Goal: Complete application form: Complete application form

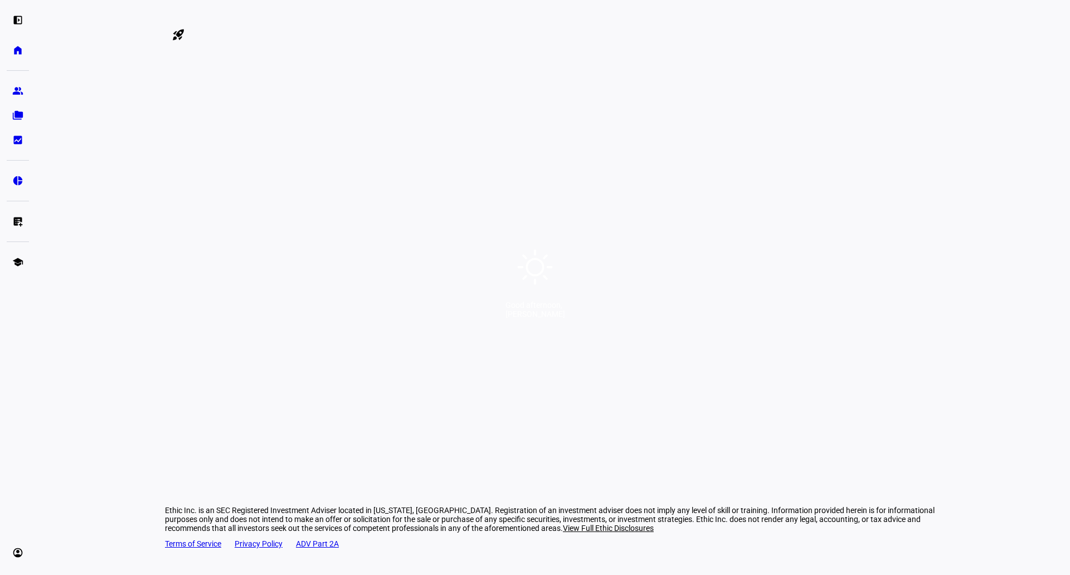
drag, startPoint x: 487, startPoint y: 20, endPoint x: 589, endPoint y: 33, distance: 102.4
click at [589, 33] on div "Good afternoon, [PERSON_NAME]" at bounding box center [535, 287] width 1070 height 575
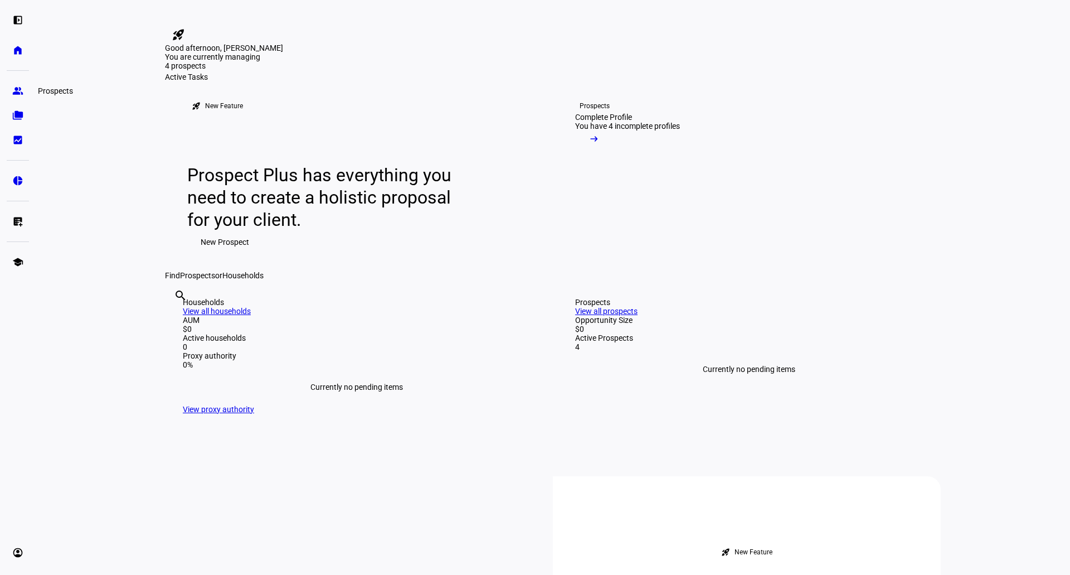
click at [18, 90] on eth-mat-symbol "group" at bounding box center [17, 90] width 11 height 11
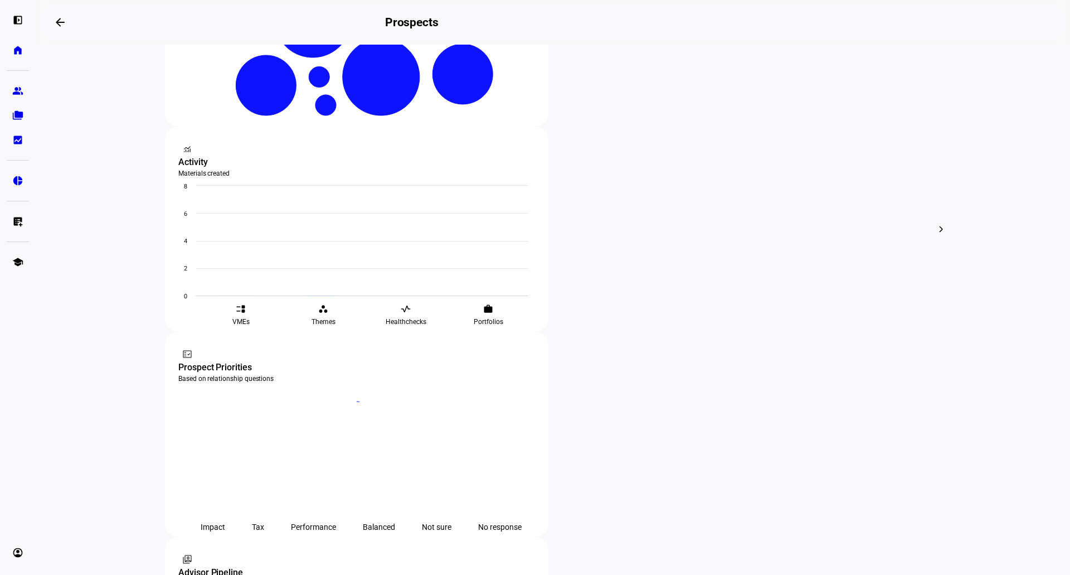
scroll to position [344, 0]
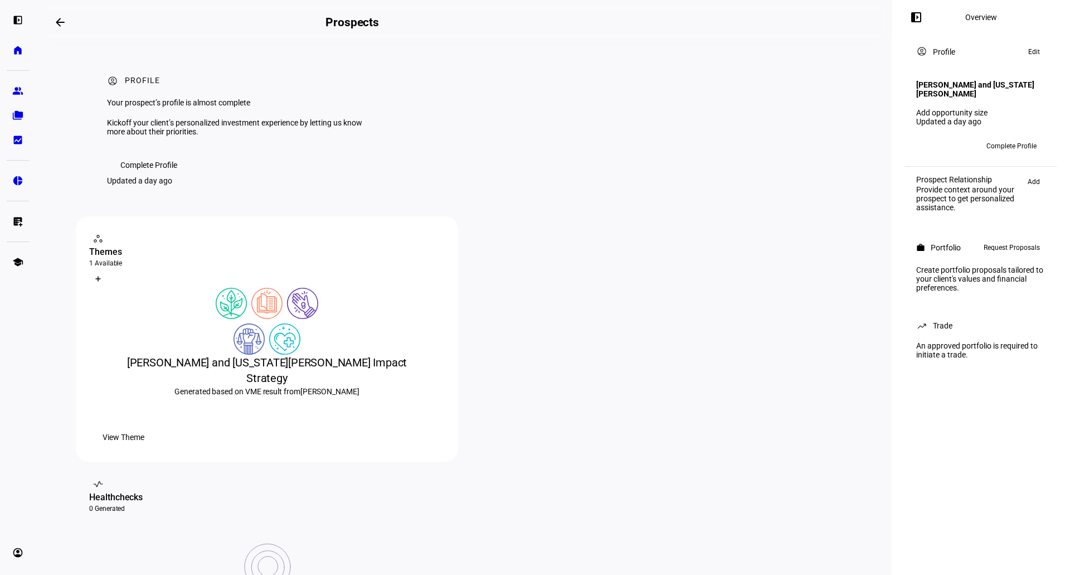
click at [1005, 241] on span "Request Proposals" at bounding box center [1012, 247] width 56 height 13
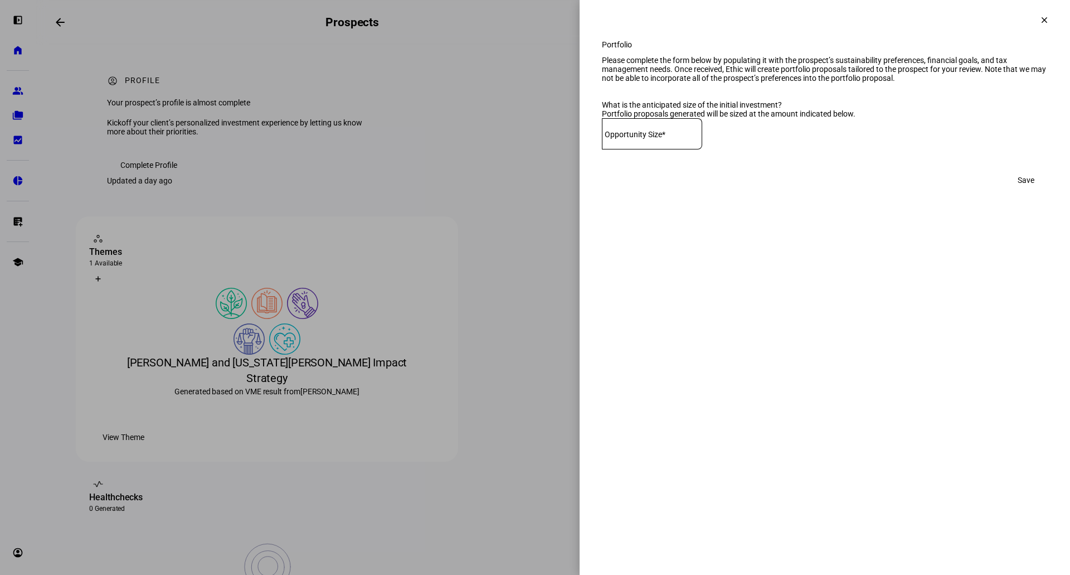
click at [702, 149] on div "Opportunity Size*" at bounding box center [652, 133] width 100 height 31
type input "3,900,000"
click at [868, 279] on eth-side-overlay-container "Portfolio clear Portfolio Please complete the form below by populating it with …" at bounding box center [825, 287] width 491 height 575
click at [1026, 191] on span "Save" at bounding box center [1026, 180] width 17 height 22
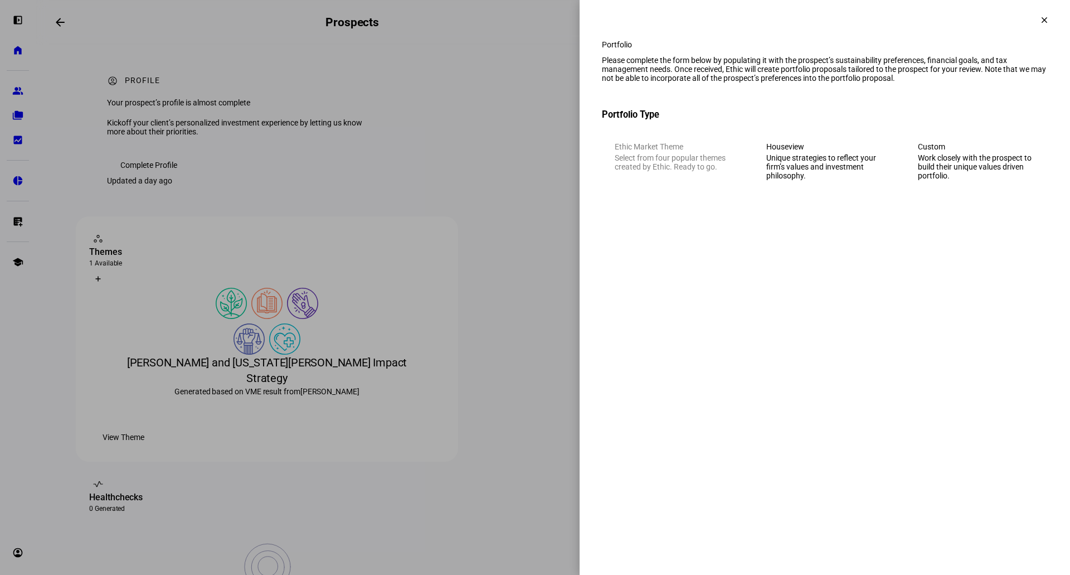
click at [934, 178] on div "Work closely with the prospect to build their unique values driven portfolio." at bounding box center [976, 166] width 117 height 27
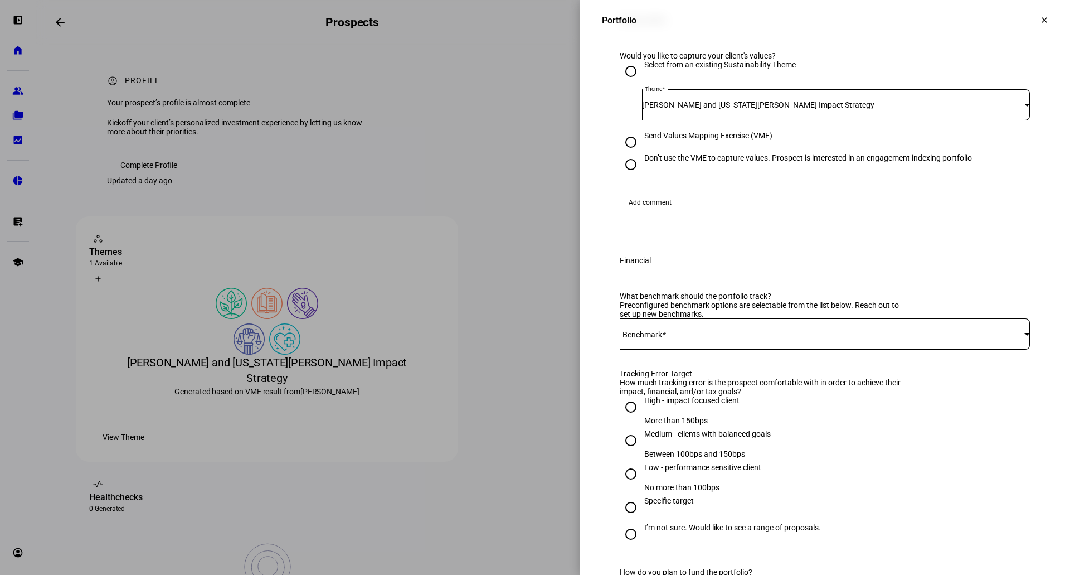
scroll to position [186, 0]
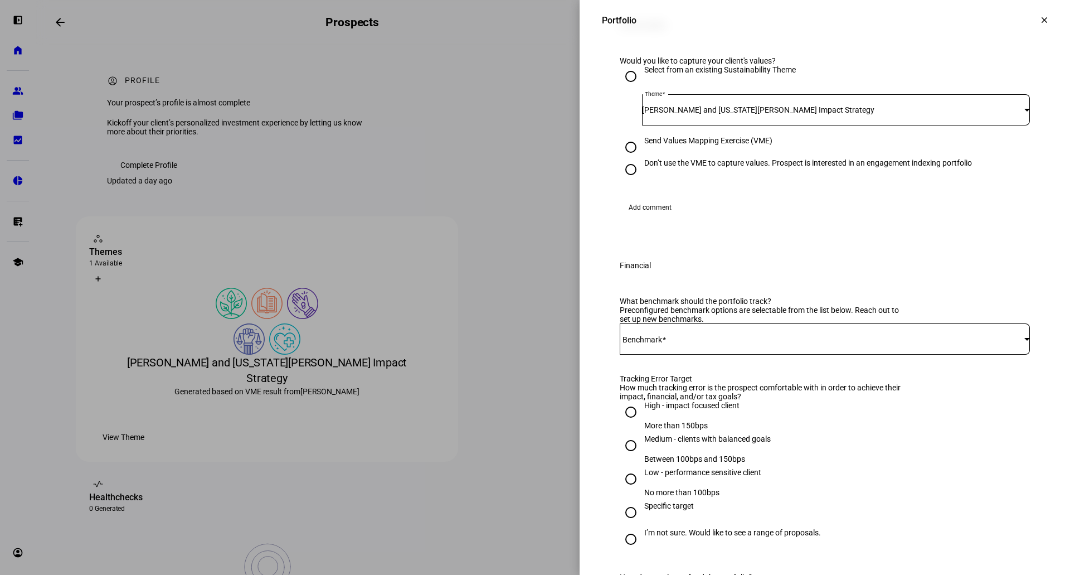
click at [458, 412] on div at bounding box center [535, 287] width 1070 height 575
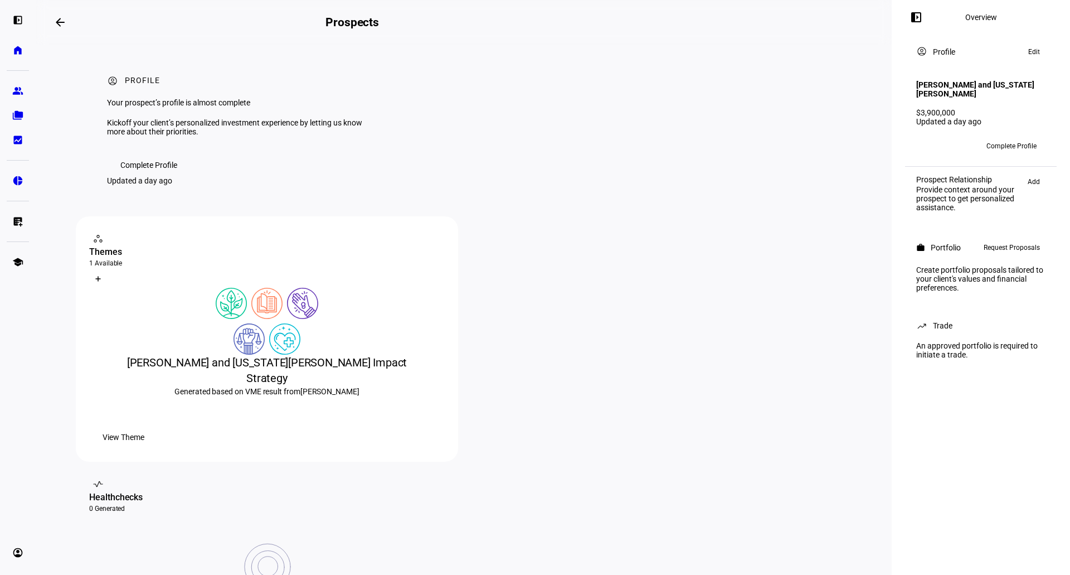
click at [158, 448] on span at bounding box center [123, 437] width 69 height 22
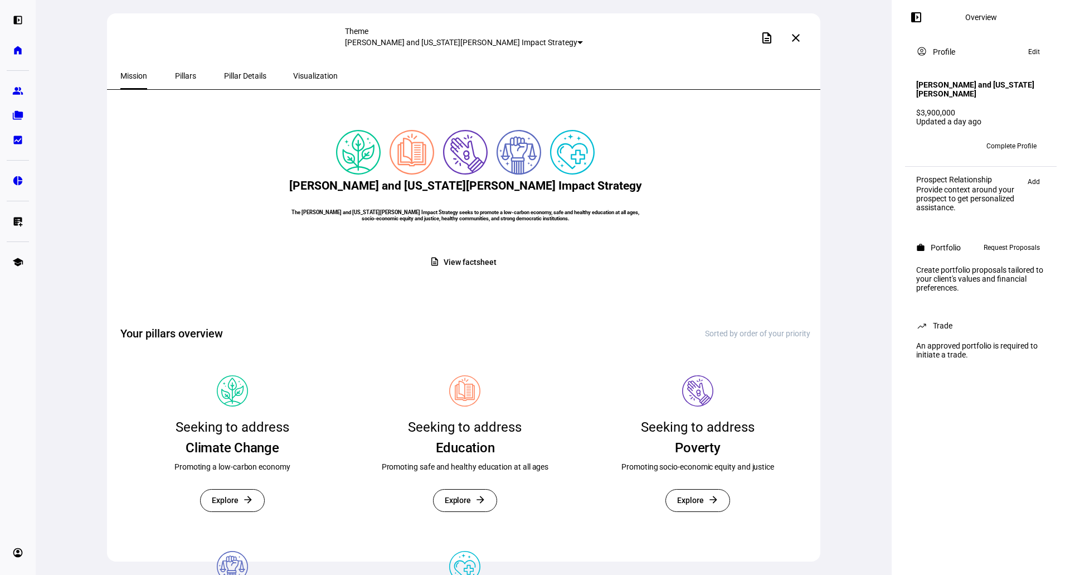
click at [449, 273] on span "View factsheet" at bounding box center [470, 262] width 52 height 22
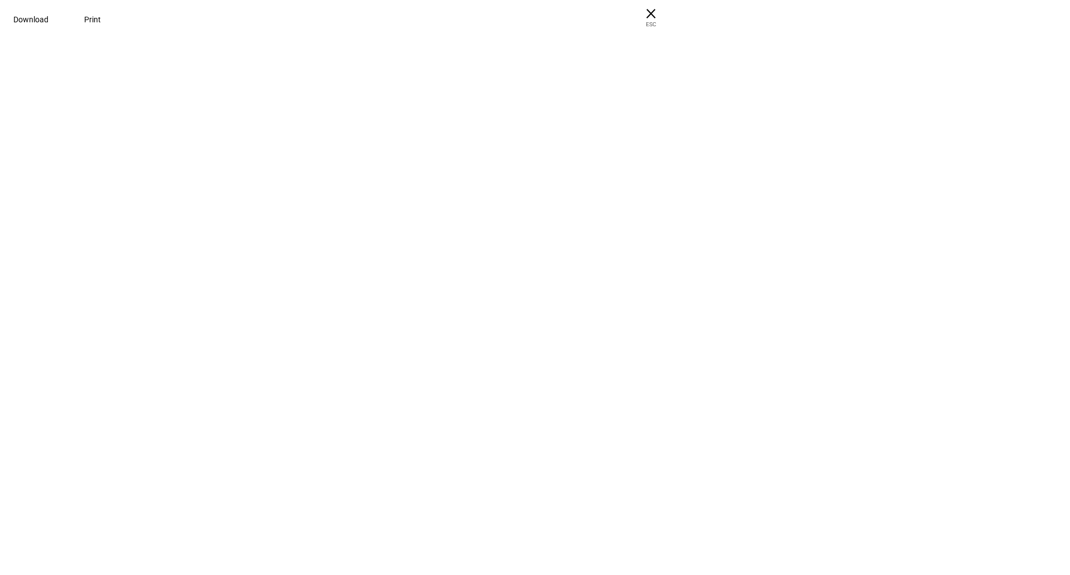
click at [669, 9] on span "× ESC" at bounding box center [651, 18] width 36 height 36
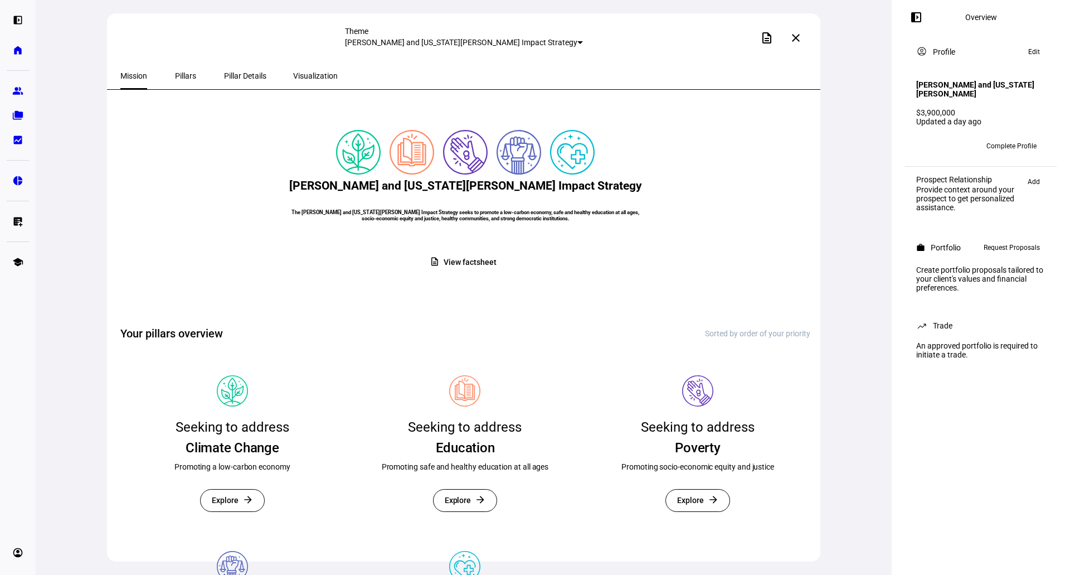
click at [801, 44] on span at bounding box center [796, 38] width 27 height 27
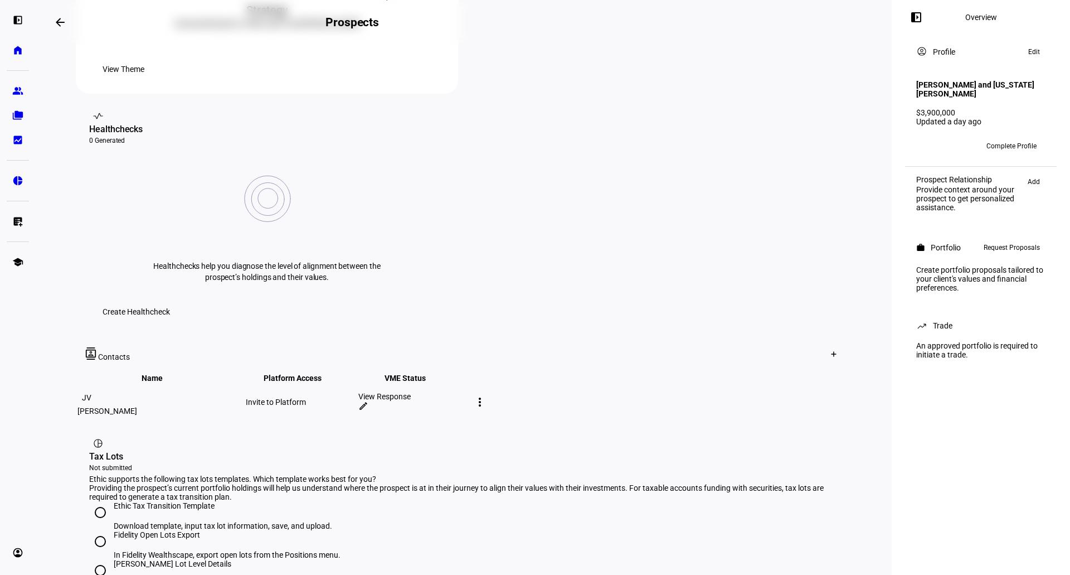
scroll to position [372, 0]
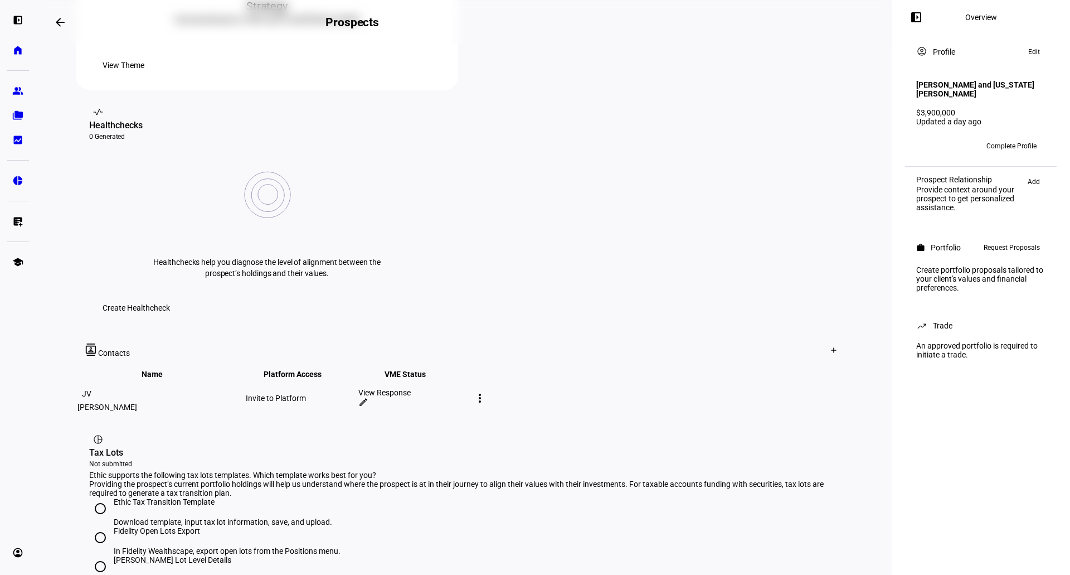
click at [469, 388] on div "View Response" at bounding box center [413, 392] width 110 height 9
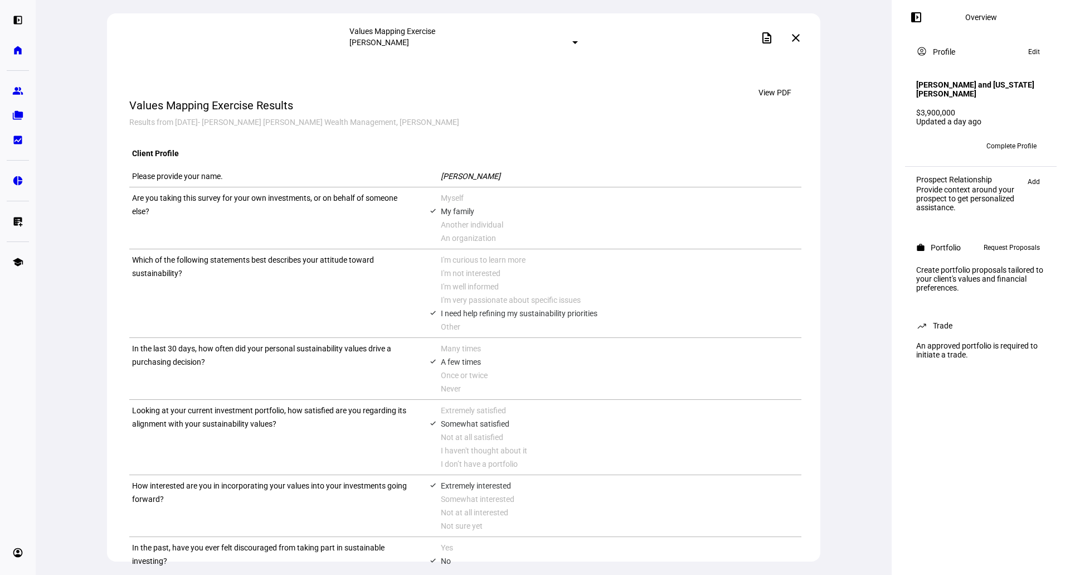
click at [990, 241] on span "Request Proposals" at bounding box center [1012, 247] width 56 height 13
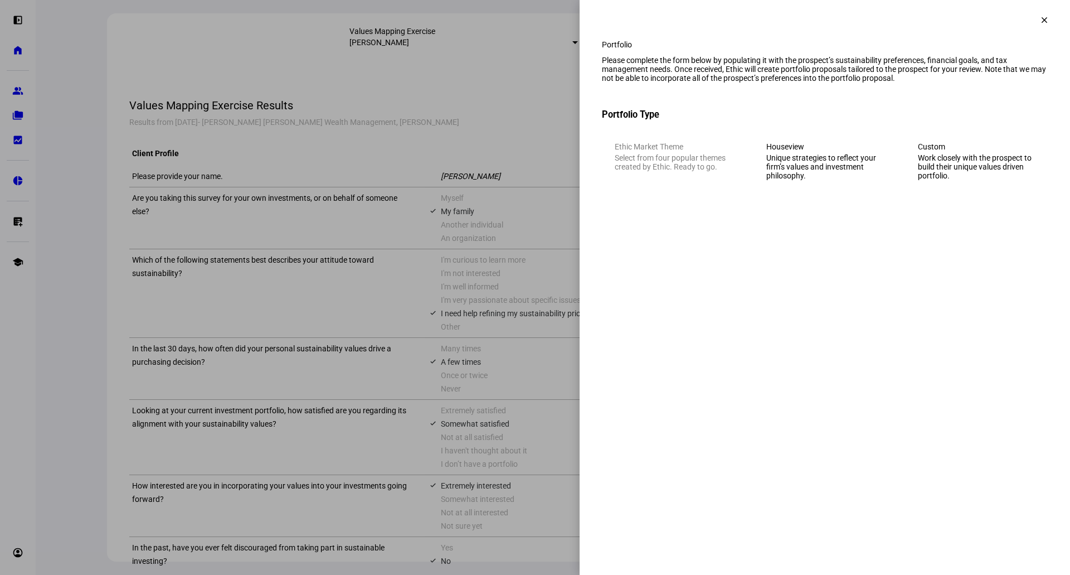
click at [921, 151] on div "Custom" at bounding box center [976, 146] width 117 height 9
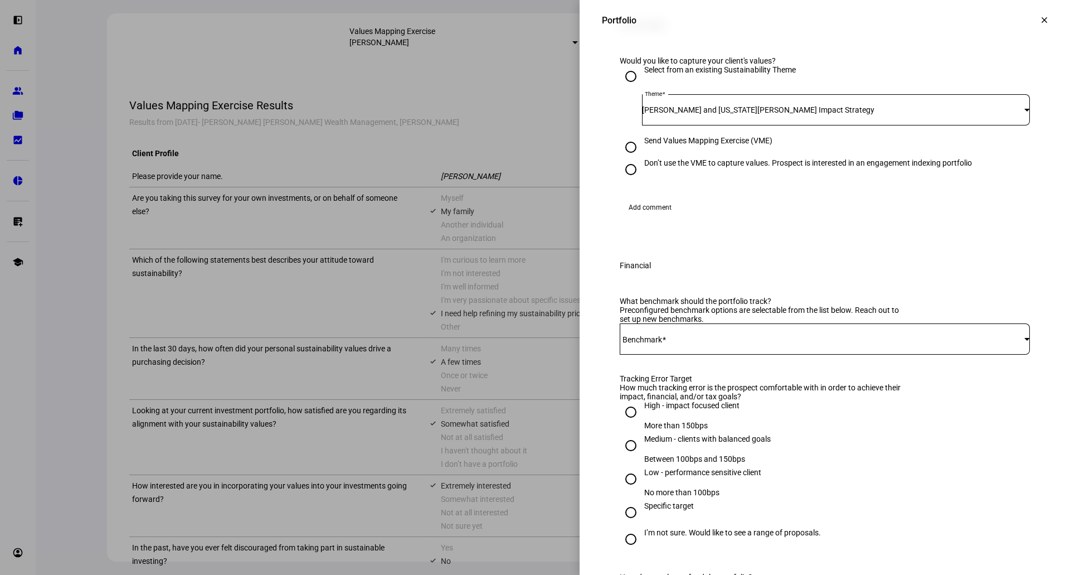
scroll to position [372, 0]
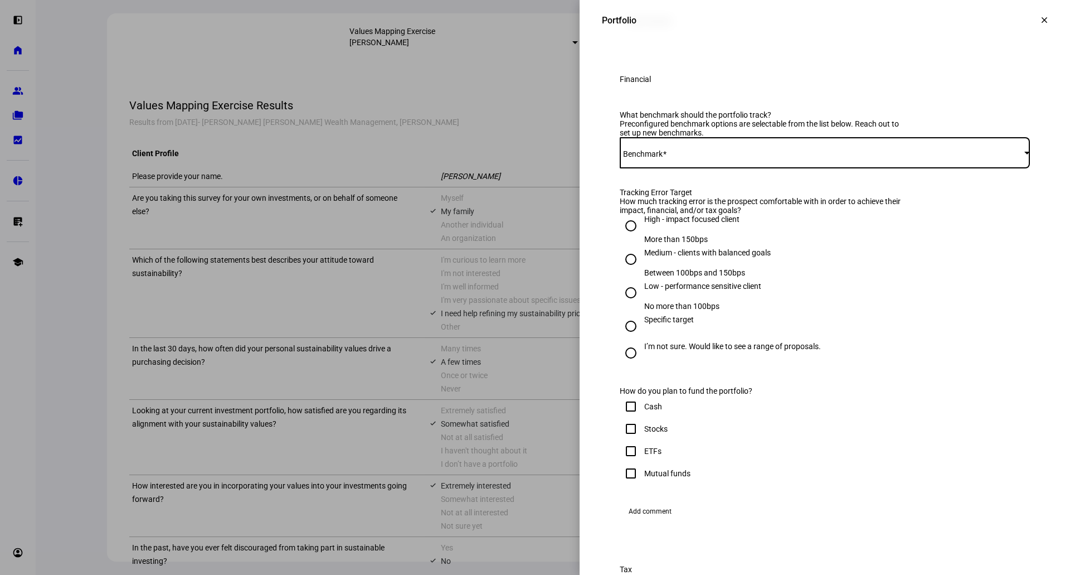
click at [682, 157] on span at bounding box center [822, 152] width 405 height 9
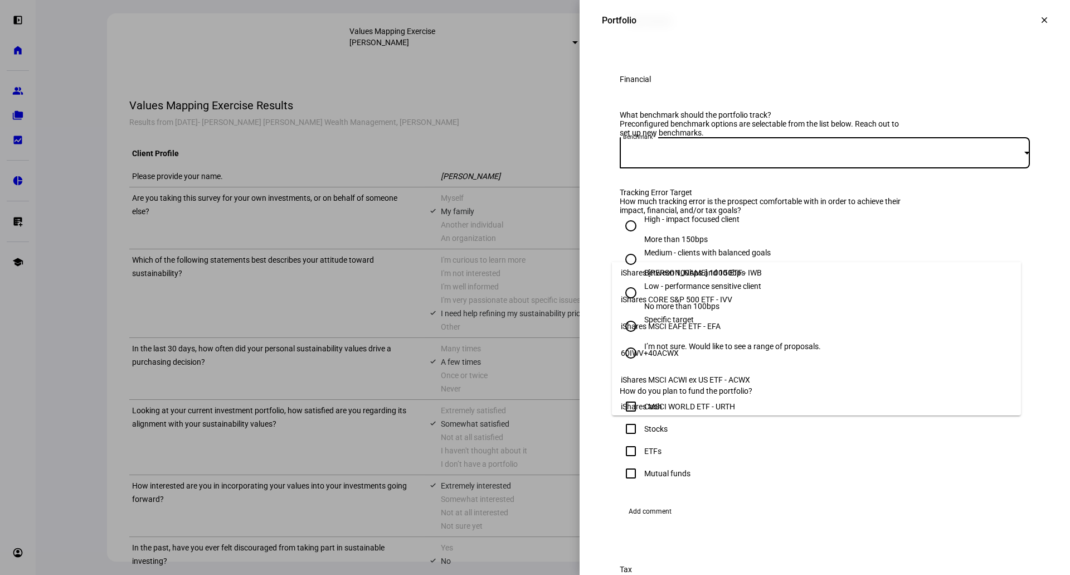
scroll to position [0, 0]
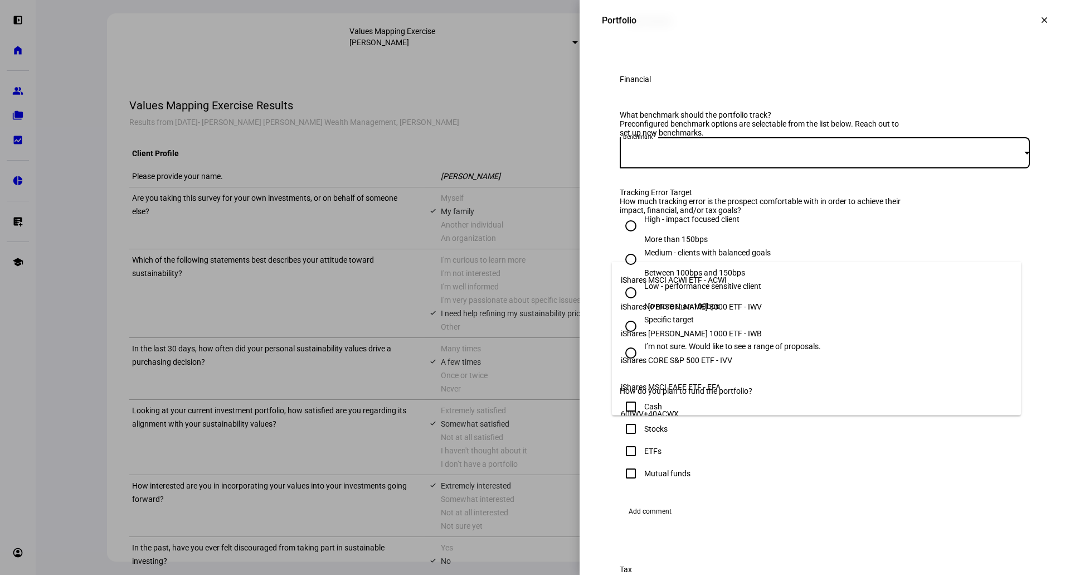
click at [741, 330] on mat-option "iShares [PERSON_NAME] 1000 ETF - IWB" at bounding box center [816, 333] width 409 height 27
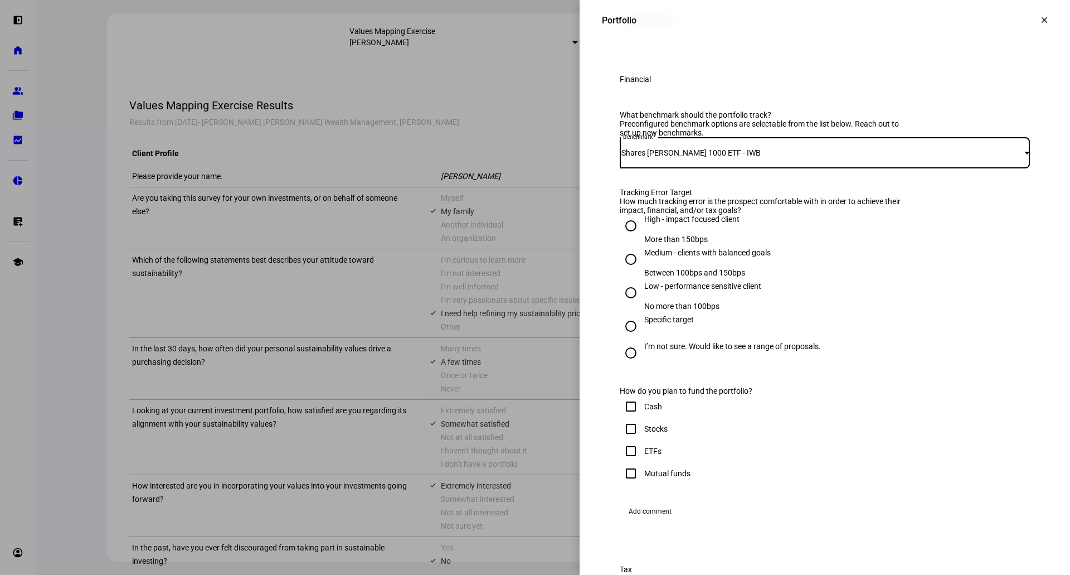
scroll to position [557, 0]
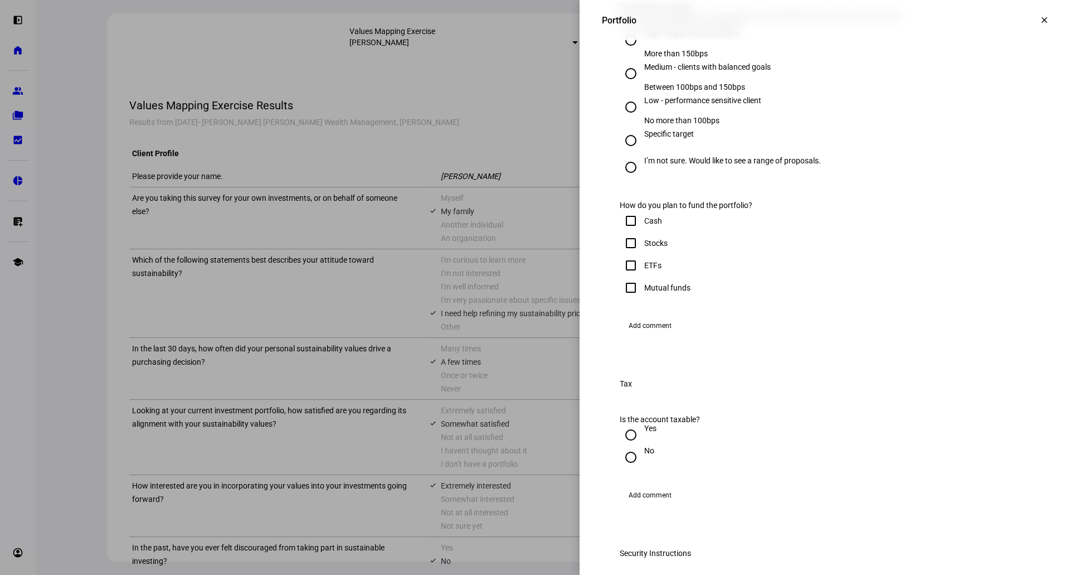
click at [676, 71] on div "Medium - clients with balanced goals" at bounding box center [707, 66] width 127 height 9
click at [642, 85] on input "Medium - clients with balanced goals Between 100bps and 150bps" at bounding box center [631, 73] width 22 height 22
radio input "true"
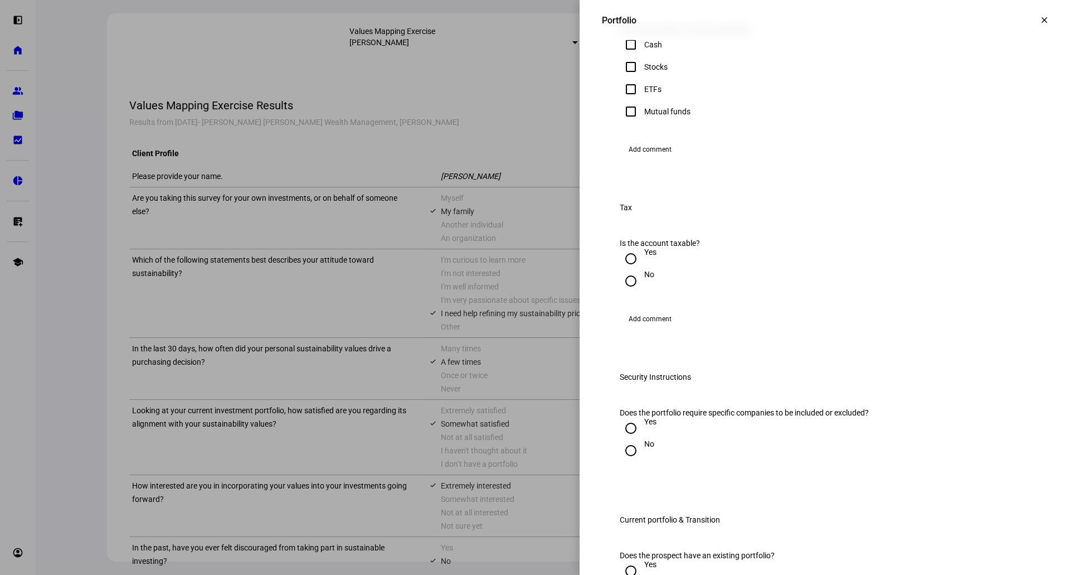
scroll to position [743, 0]
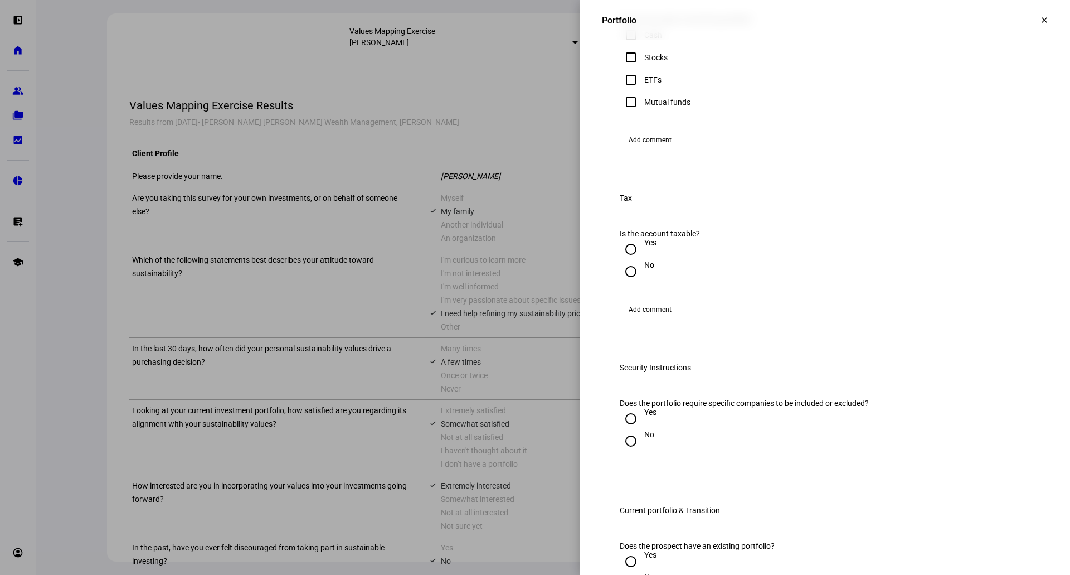
click at [651, 62] on div "Stocks" at bounding box center [655, 57] width 23 height 9
click at [642, 69] on input "Stocks" at bounding box center [631, 57] width 22 height 22
checkbox input "true"
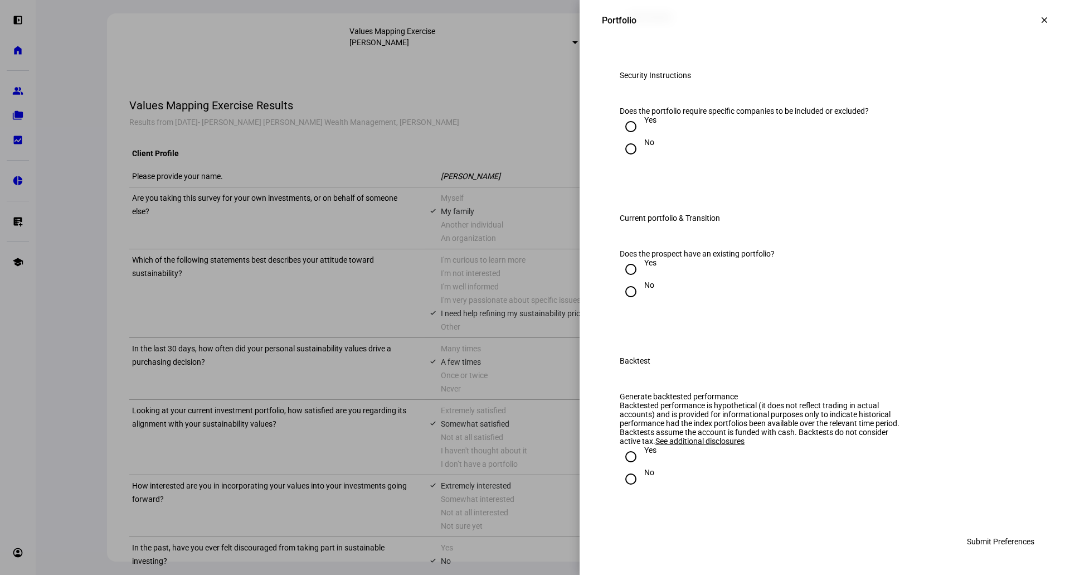
scroll to position [929, 0]
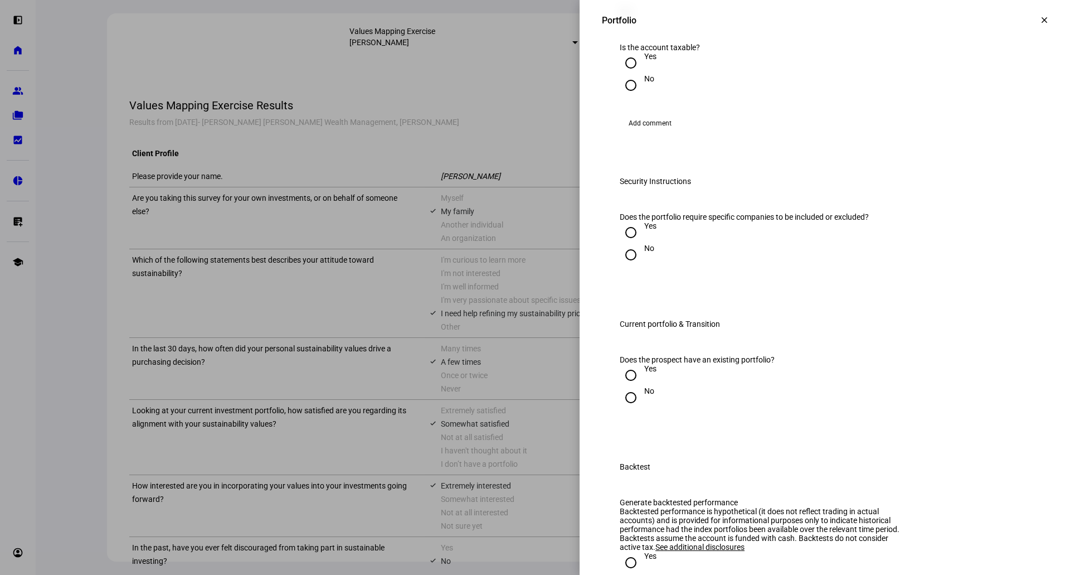
click at [620, 74] on input "Yes" at bounding box center [631, 63] width 22 height 22
radio input "true"
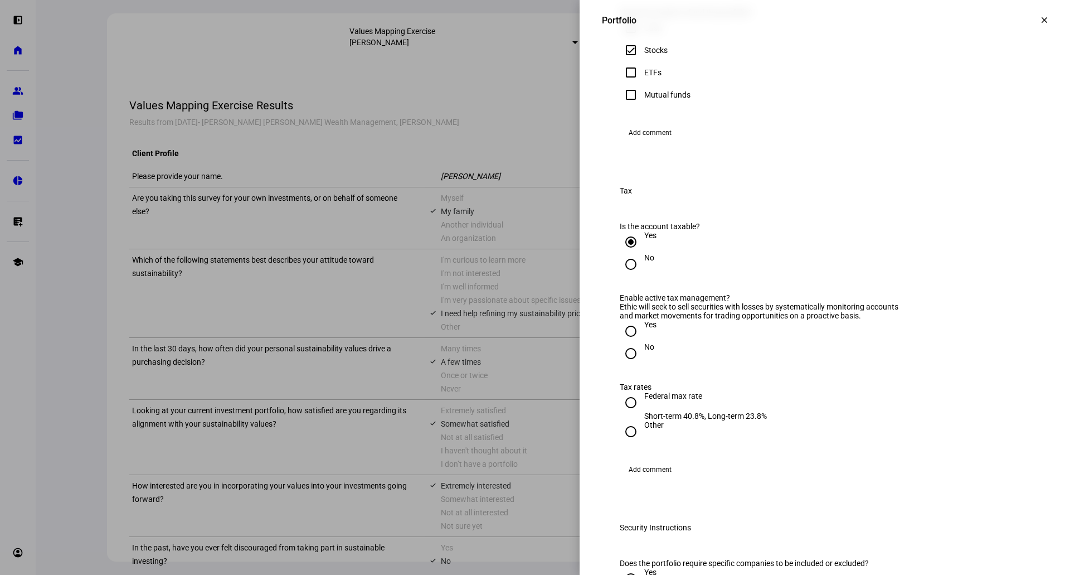
scroll to position [743, 0]
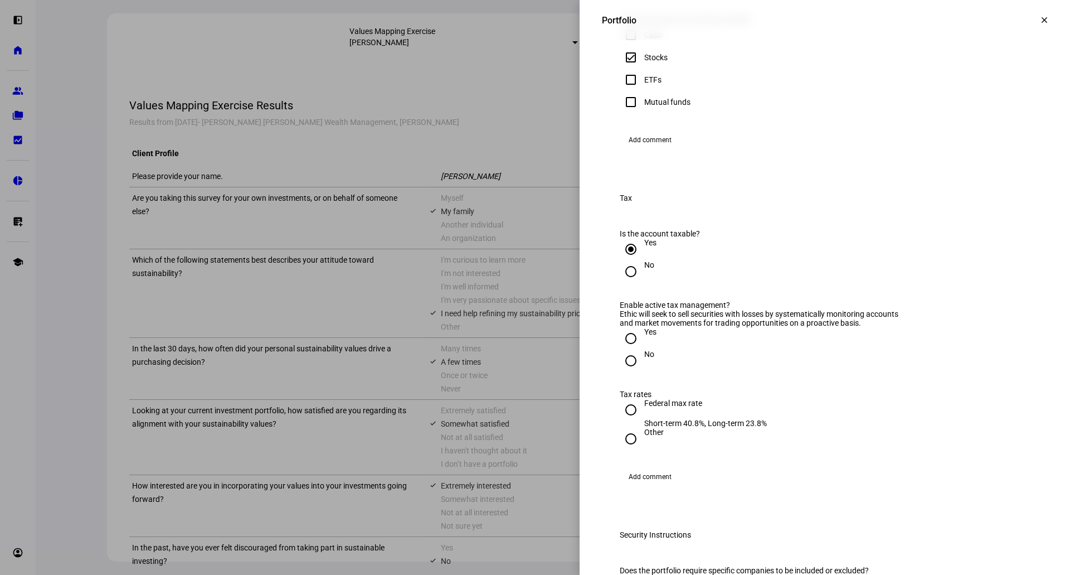
click at [658, 149] on span "Add comment" at bounding box center [650, 140] width 43 height 18
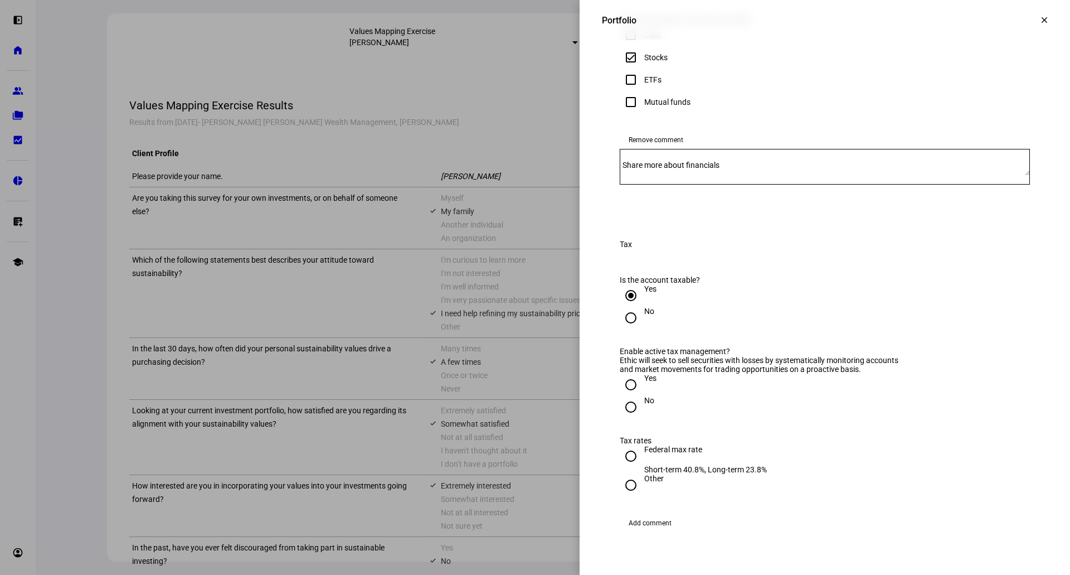
click at [665, 176] on textarea "Share more about financials" at bounding box center [825, 167] width 410 height 18
click at [879, 176] on textarea "Account is currently managed by Parametric tracking" at bounding box center [825, 167] width 410 height 18
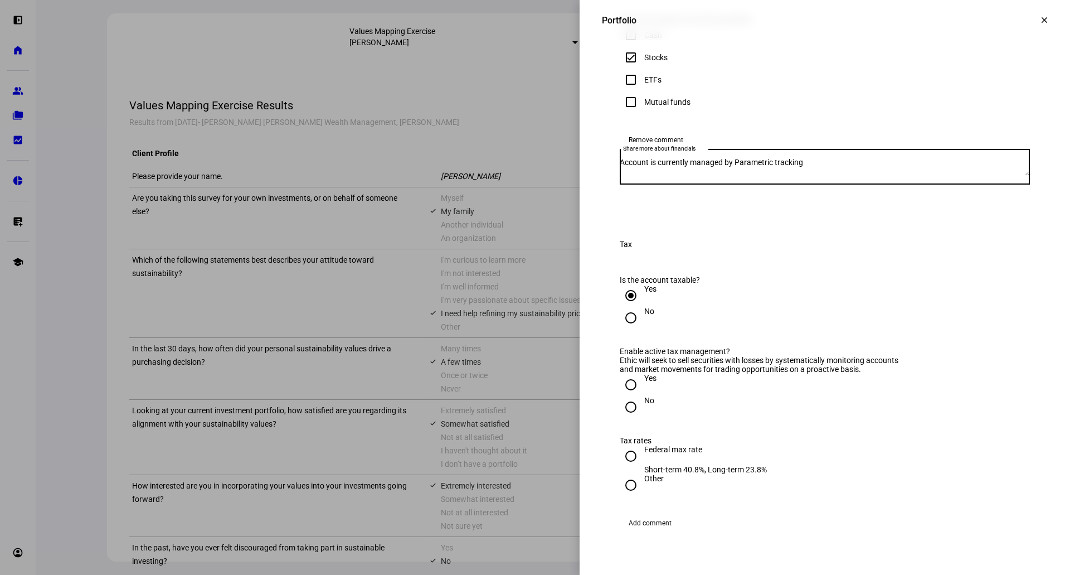
paste textarea "[PERSON_NAME] US Large Cap Core Responsible Index"
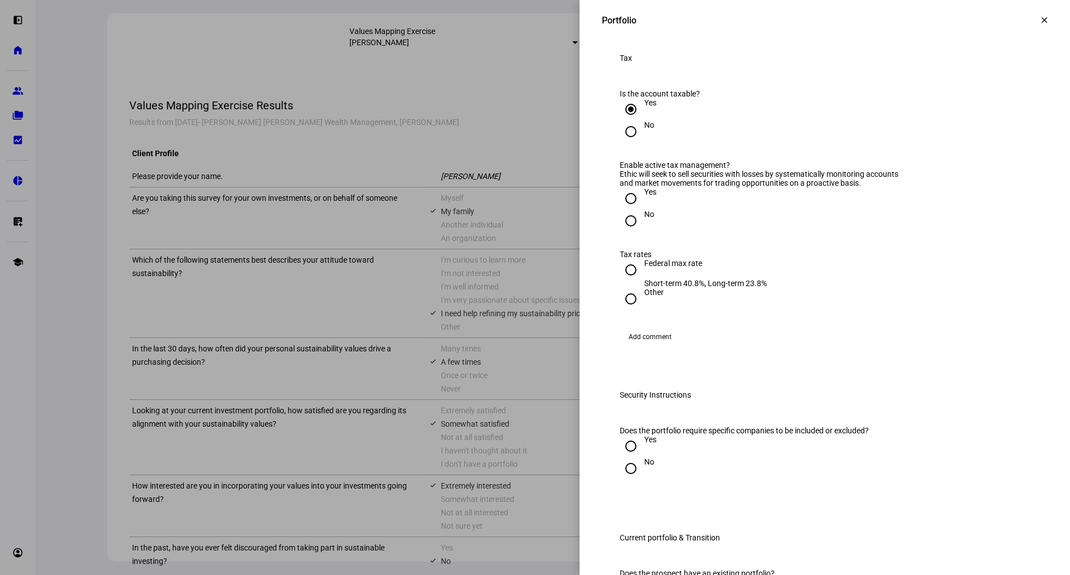
scroll to position [1115, 0]
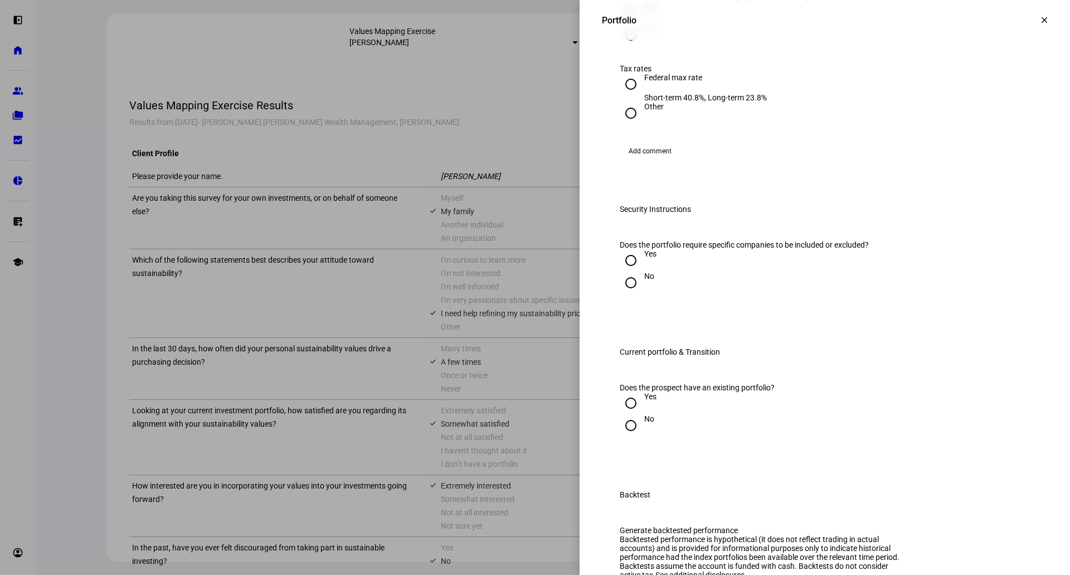
type textarea "Account is currently managed by Parametric tracking [PERSON_NAME] US Large Cap …"
click at [623, 24] on input "Yes" at bounding box center [631, 13] width 22 height 22
radio input "true"
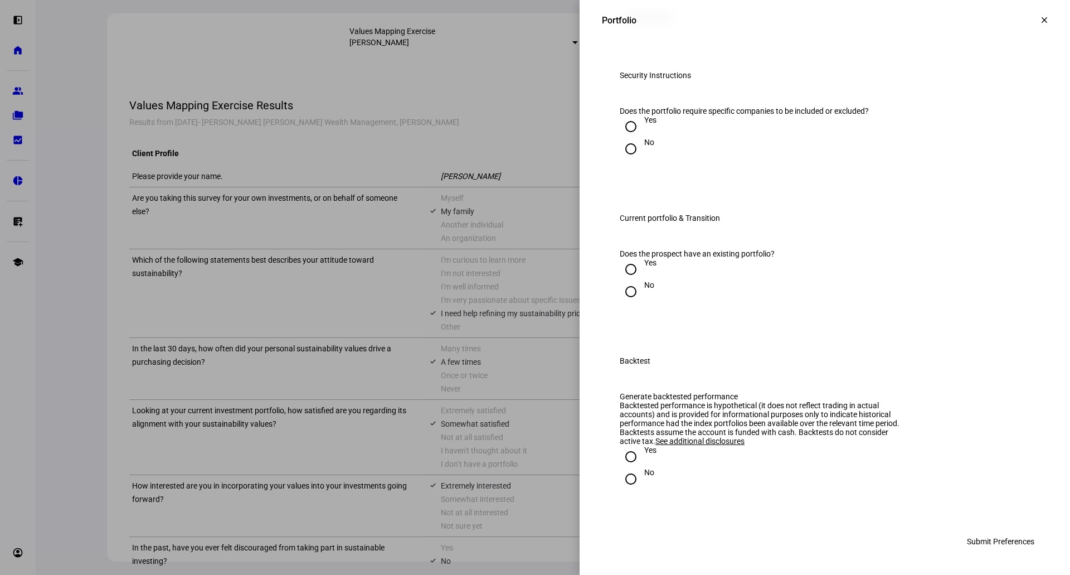
scroll to position [1293, 0]
radio input "true"
click at [623, 138] on input "No" at bounding box center [631, 149] width 22 height 22
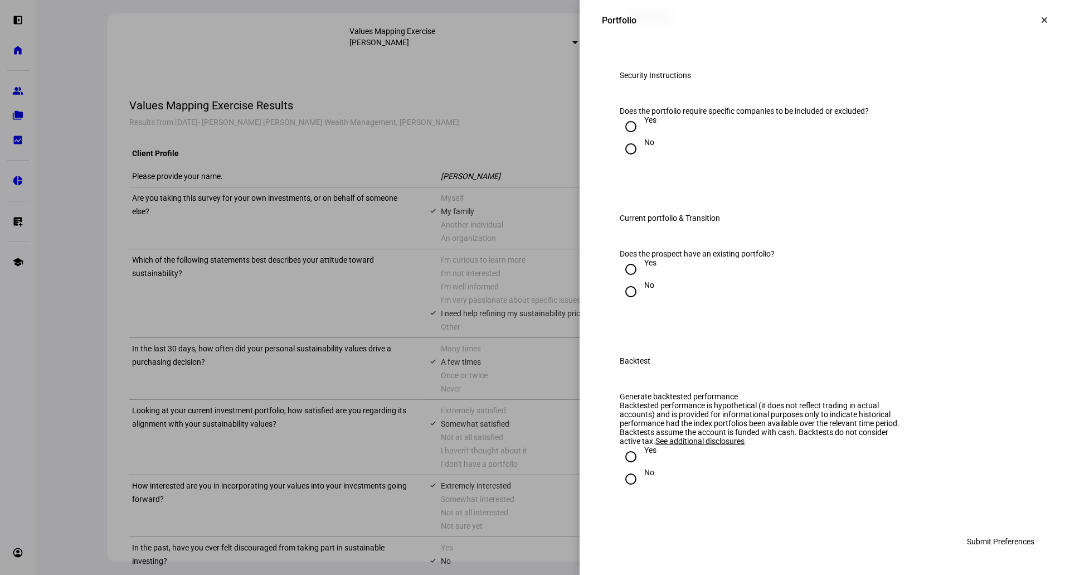
radio input "true"
click at [630, 258] on input "Yes" at bounding box center [631, 269] width 22 height 22
radio input "true"
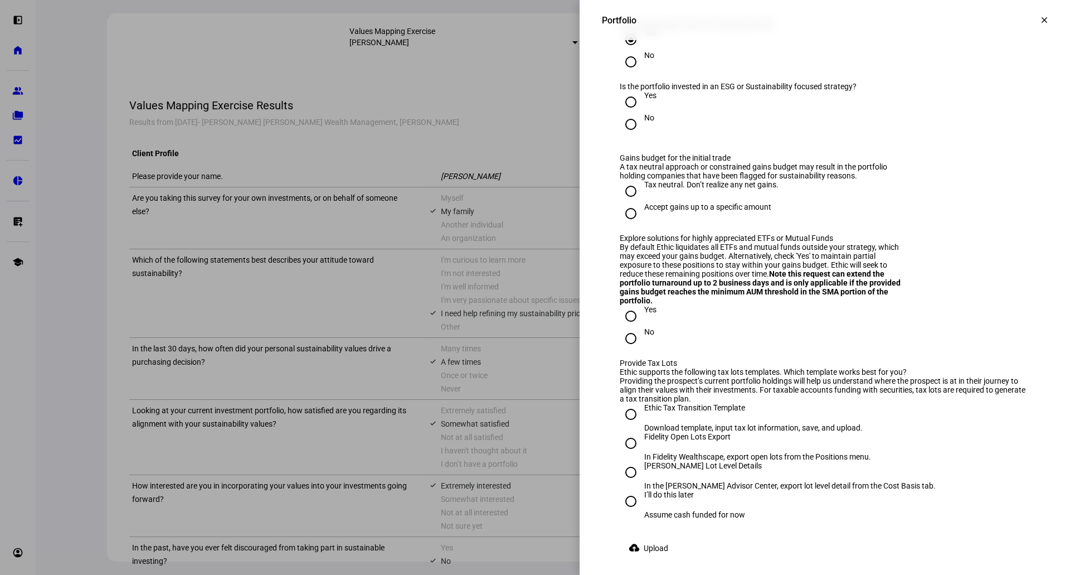
click at [620, 113] on input "Yes" at bounding box center [631, 102] width 22 height 22
radio input "true"
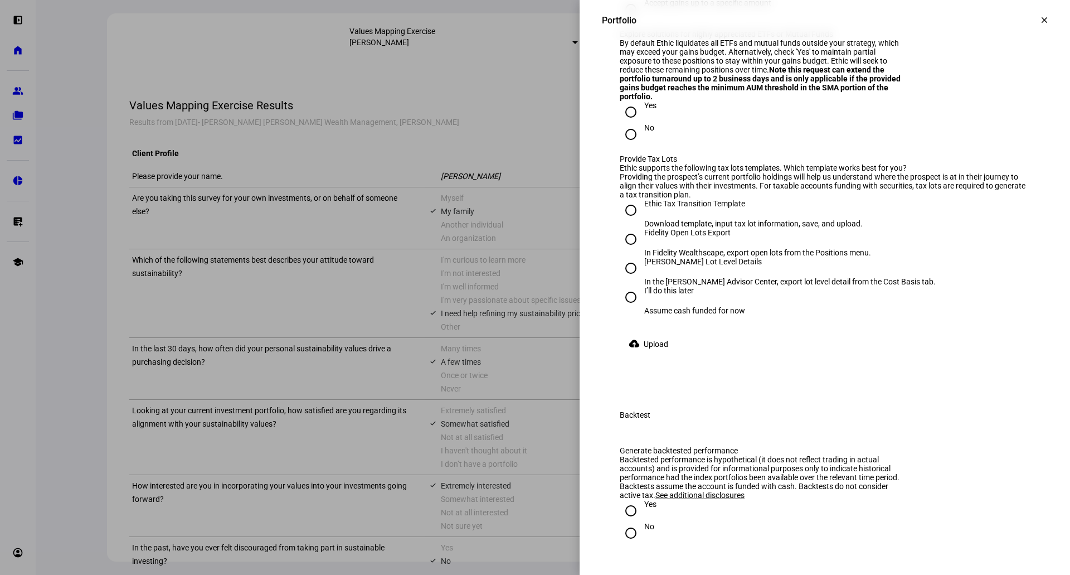
scroll to position [1664, 0]
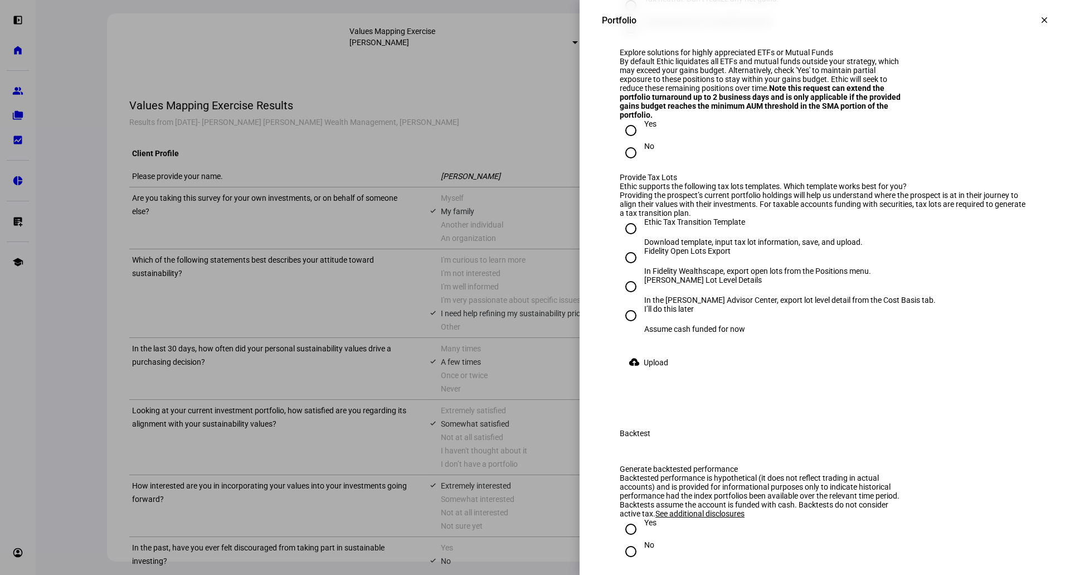
click at [745, 26] on div "Accept gains up to a specific amount" at bounding box center [707, 21] width 127 height 9
click at [642, 39] on input "Accept gains up to a specific amount" at bounding box center [631, 28] width 22 height 22
radio input "true"
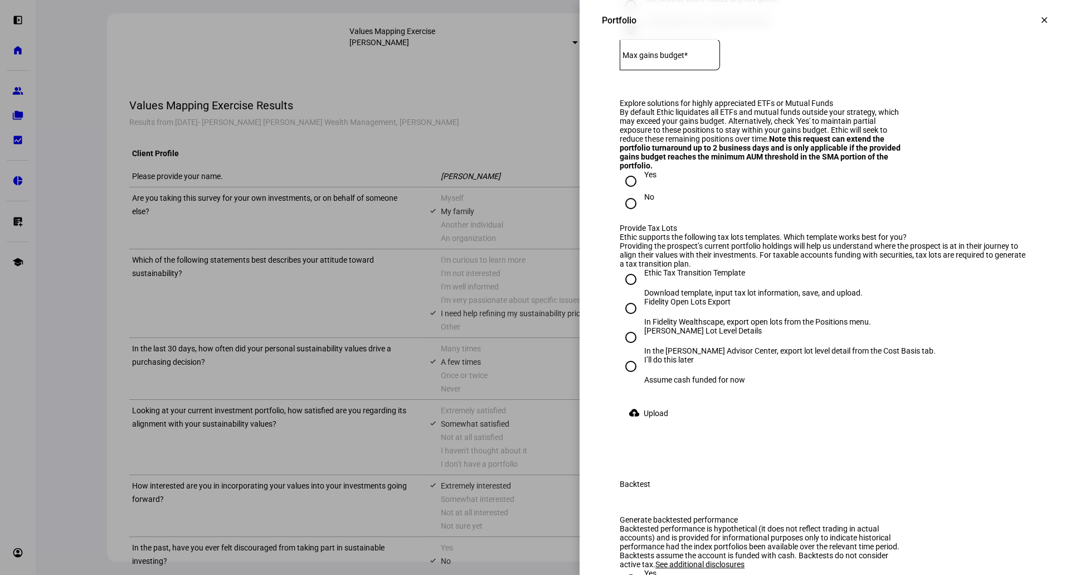
click at [642, 17] on input "Tax neutral. Don’t realize any net gains." at bounding box center [631, 5] width 22 height 22
radio input "true"
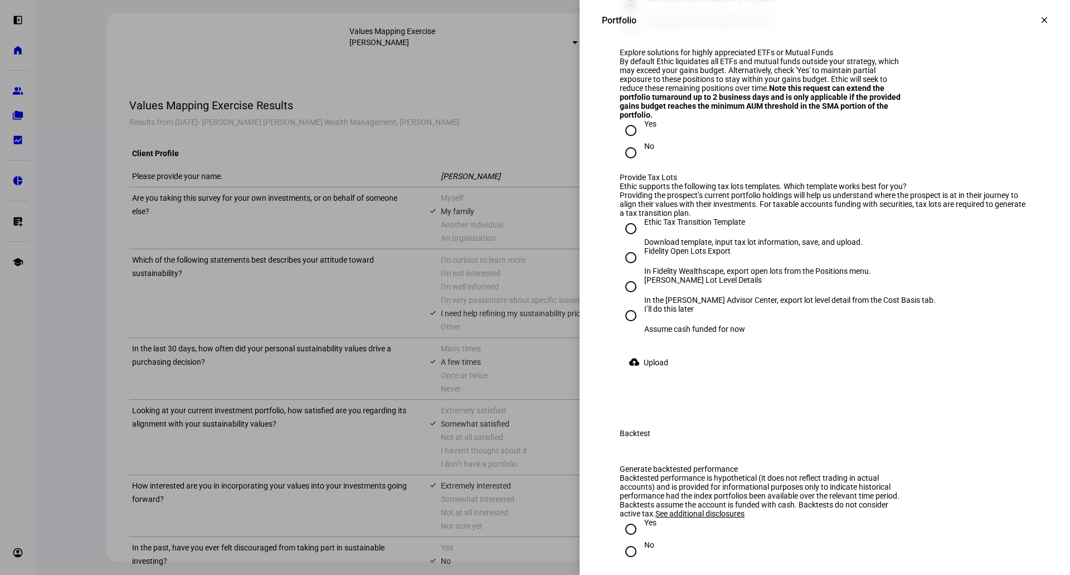
click at [638, 119] on div "By default Ethic liquidates all ETFs and mutual funds outside your strategy, wh…" at bounding box center [763, 88] width 287 height 62
click at [633, 144] on div at bounding box center [631, 130] width 27 height 27
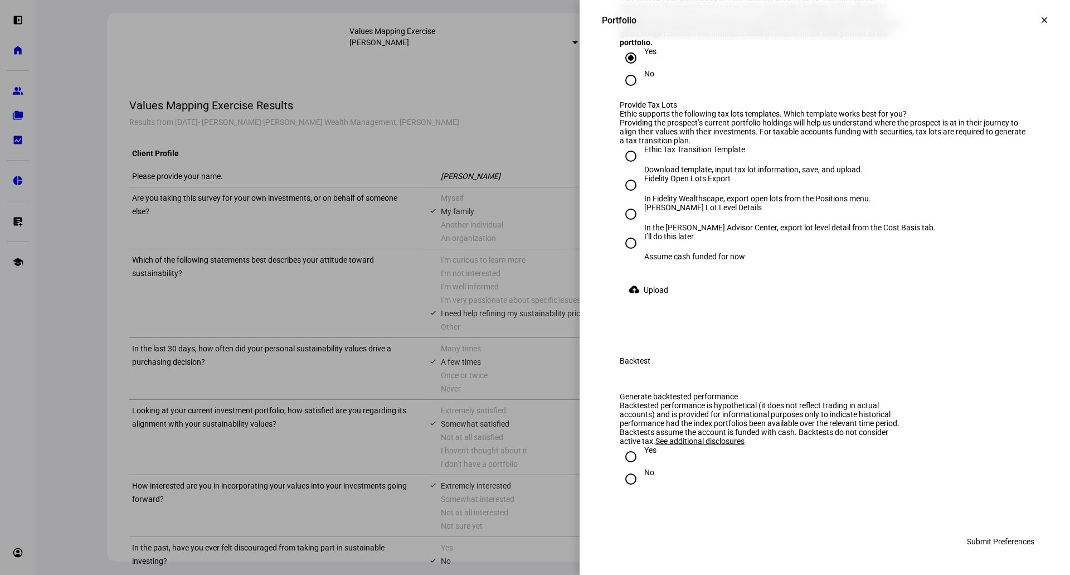
scroll to position [1850, 0]
click at [632, 94] on div at bounding box center [631, 80] width 27 height 27
radio input "false"
radio input "true"
click at [682, 212] on div "[PERSON_NAME] Lot Level Details" at bounding box center [790, 207] width 292 height 9
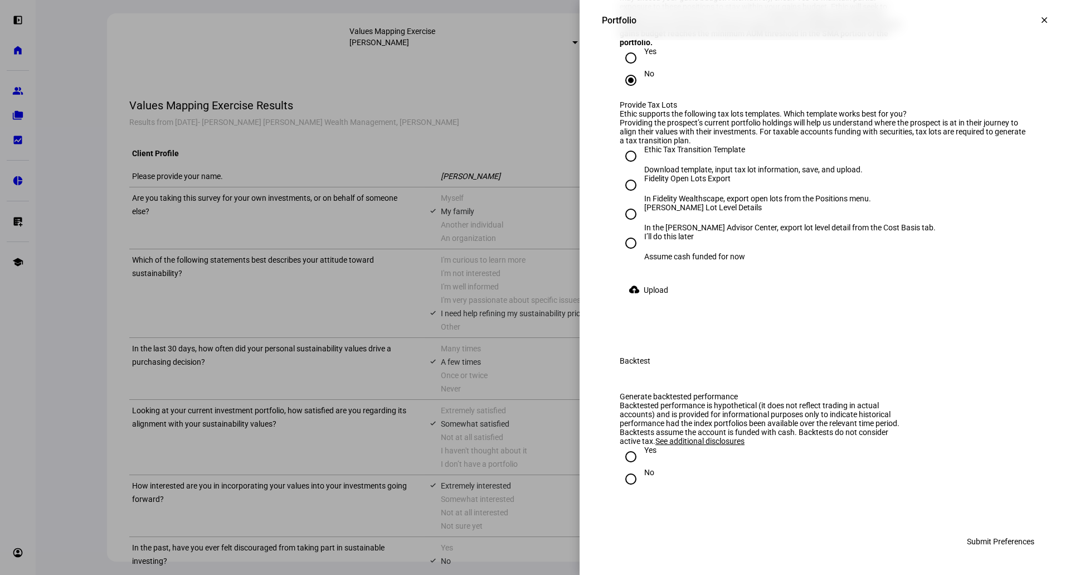
click at [642, 225] on input "[PERSON_NAME] Lot Level Details In the [PERSON_NAME] Advisor Center, export lot…" at bounding box center [631, 214] width 22 height 22
radio input "true"
click at [627, 462] on input "Yes" at bounding box center [631, 456] width 22 height 22
radio input "true"
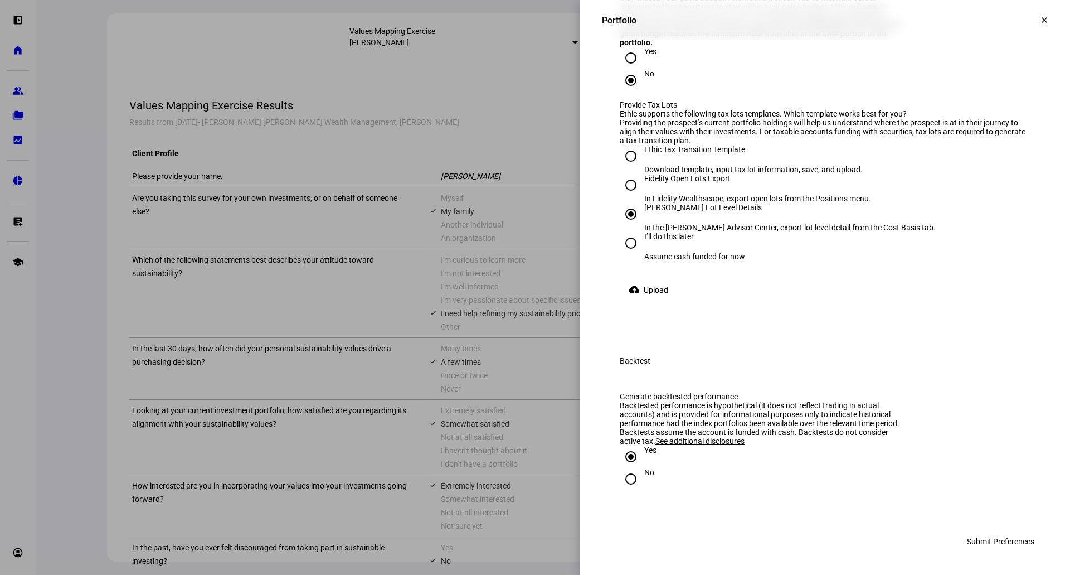
click at [661, 279] on span "Upload" at bounding box center [656, 290] width 25 height 22
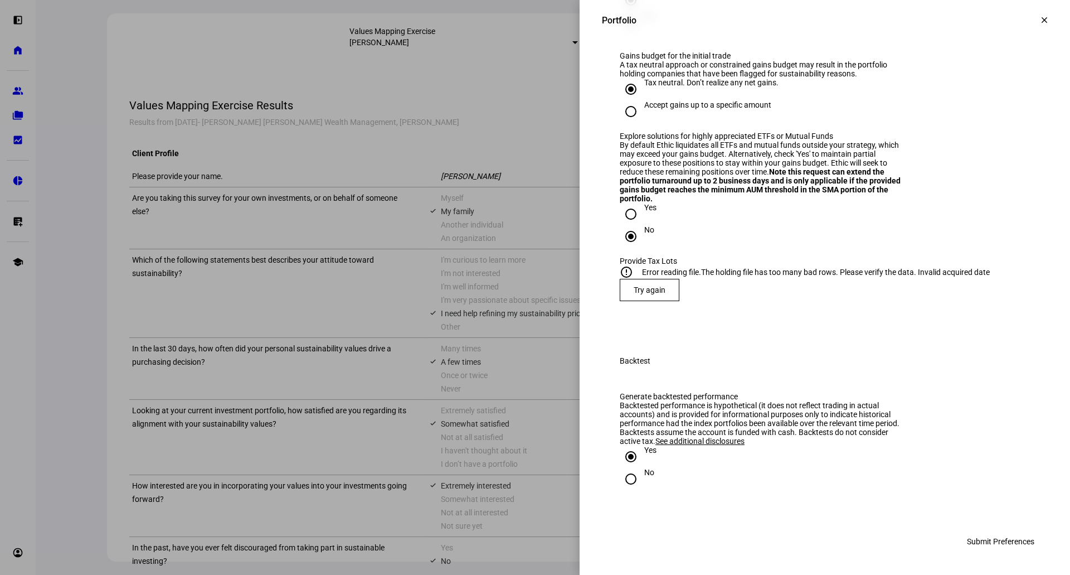
scroll to position [1718, 0]
click at [653, 294] on span "Try again" at bounding box center [650, 289] width 32 height 9
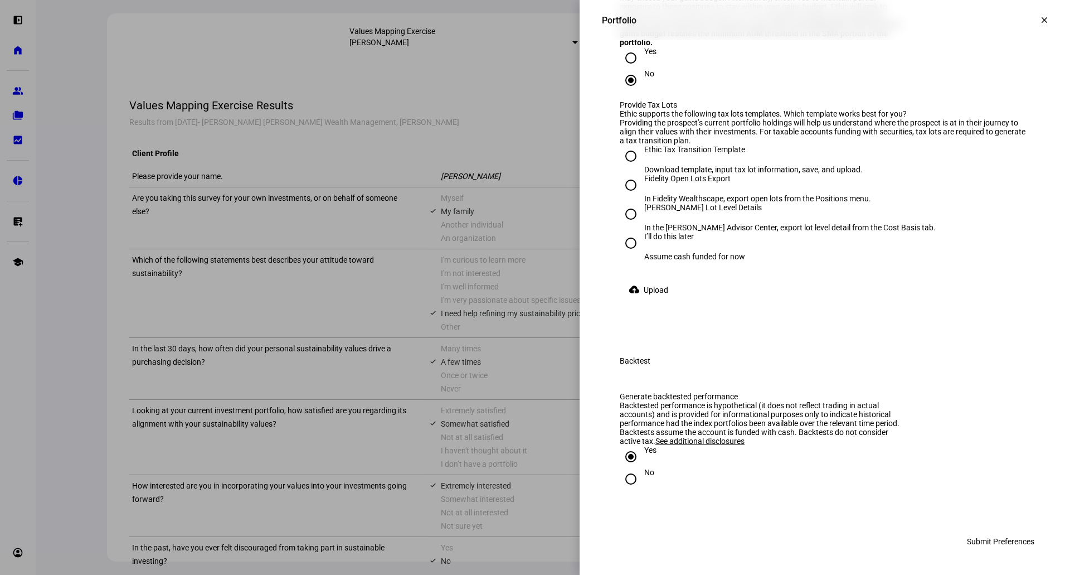
scroll to position [1904, 0]
click at [649, 301] on span "Upload" at bounding box center [656, 290] width 25 height 22
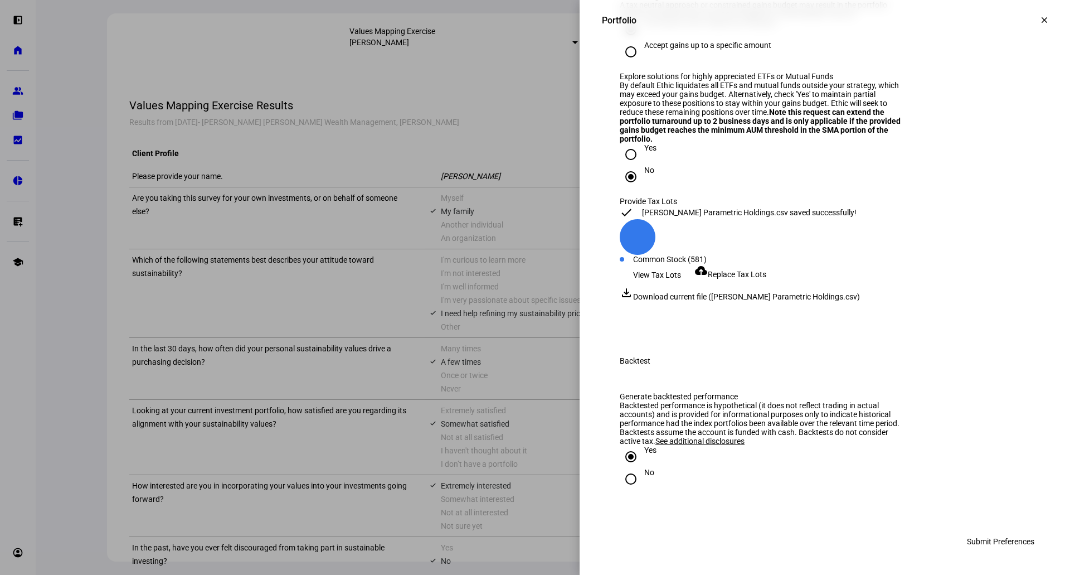
scroll to position [1983, 0]
click at [986, 549] on span "Submit Preferences" at bounding box center [1000, 541] width 67 height 22
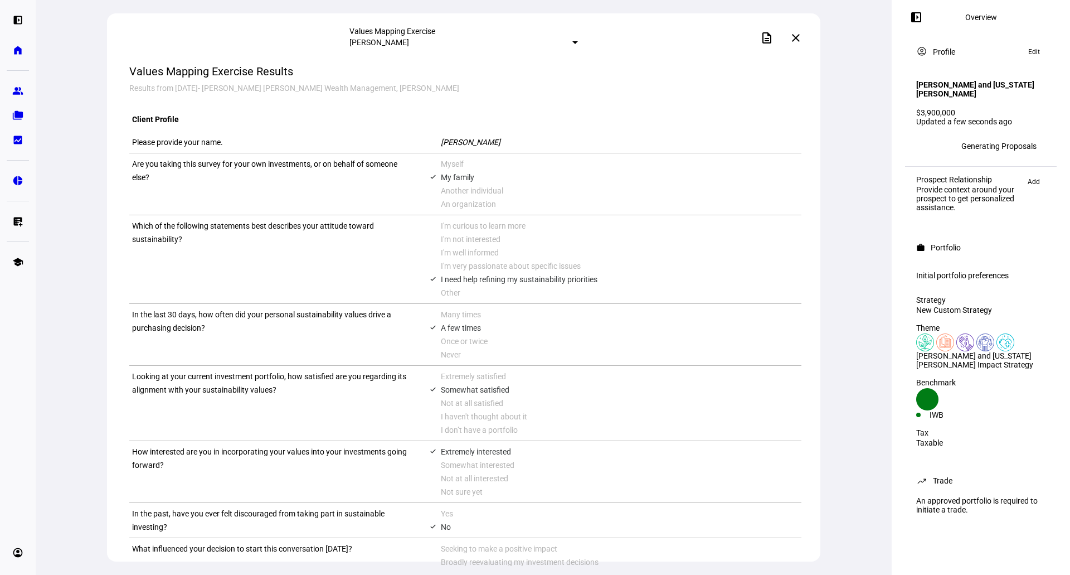
scroll to position [0, 0]
